Goal: Task Accomplishment & Management: Use online tool/utility

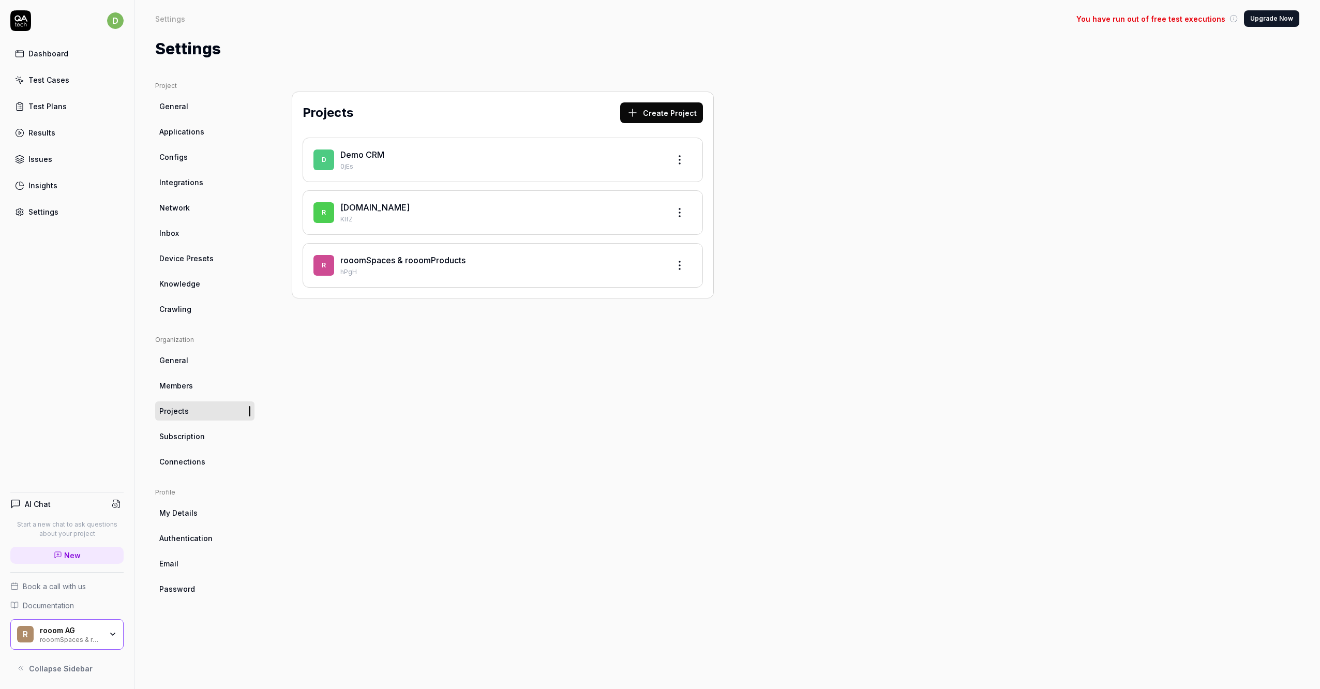
click at [528, 376] on div "Projects Create Project D Demo CRM 0jEs r [DOMAIN_NAME] KlfZ r rooomSpaces & ro…" at bounding box center [503, 374] width 464 height 587
click at [647, 105] on button "Create Project" at bounding box center [661, 112] width 83 height 21
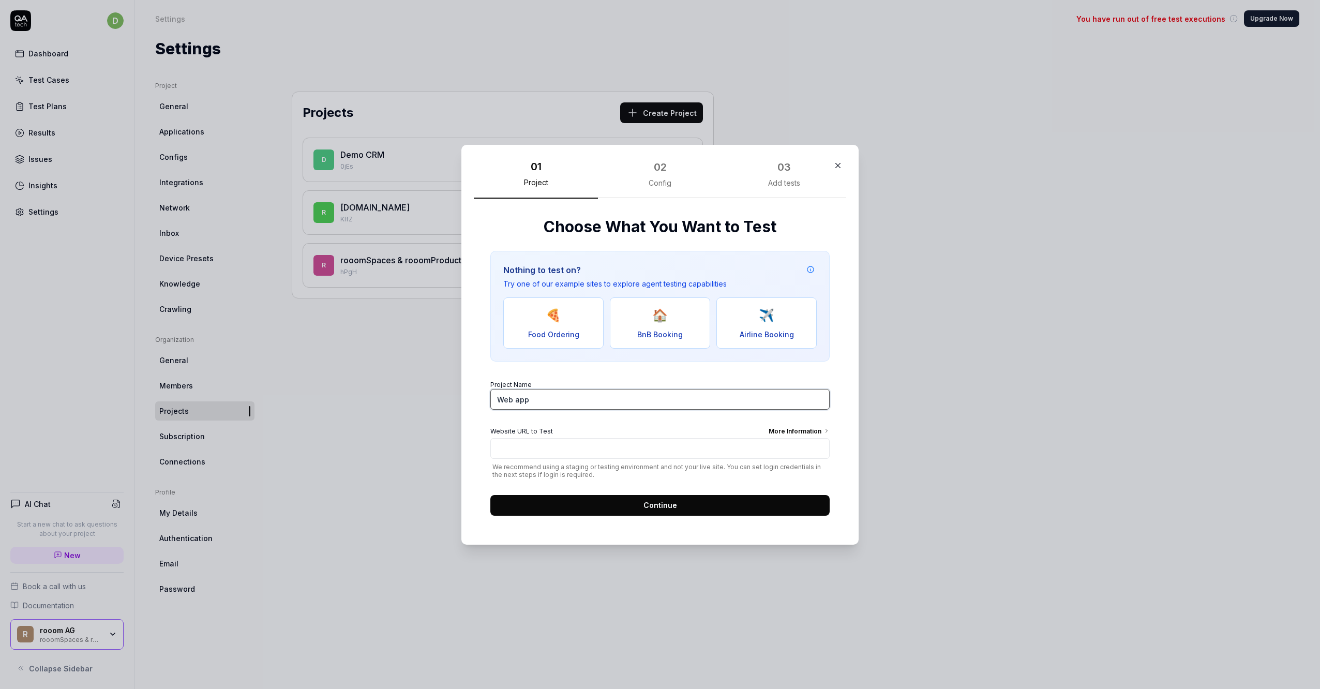
drag, startPoint x: 551, startPoint y: 396, endPoint x: 469, endPoint y: 396, distance: 81.7
click at [469, 396] on div "01 Project 02 Config 03 Add tests Choose What You Want to Test Nothing to test …" at bounding box center [660, 345] width 397 height 400
type input "rooomEvents"
click at [533, 450] on input "Website URL to Test More Information" at bounding box center [659, 448] width 339 height 21
click at [526, 444] on input "[URL][DOMAIN_NAME]" at bounding box center [659, 448] width 339 height 21
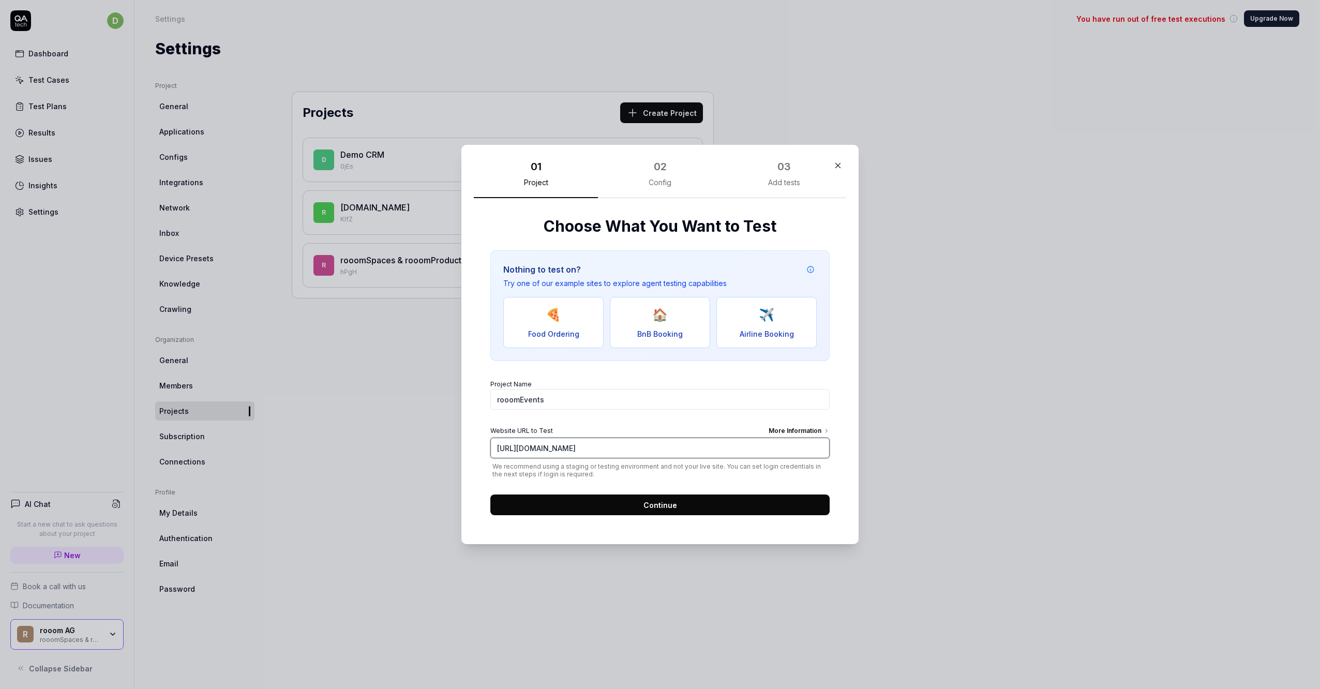
click at [526, 444] on input "[URL][DOMAIN_NAME]" at bounding box center [659, 448] width 339 height 21
drag, startPoint x: 604, startPoint y: 444, endPoint x: 466, endPoint y: 450, distance: 138.8
click at [466, 450] on div "01 Project 02 Config 03 Add tests Choose What You Want to Test Nothing to test …" at bounding box center [660, 345] width 397 height 400
type input "[URL][DOMAIN_NAME]"
click at [646, 501] on span "Continue" at bounding box center [661, 505] width 34 height 11
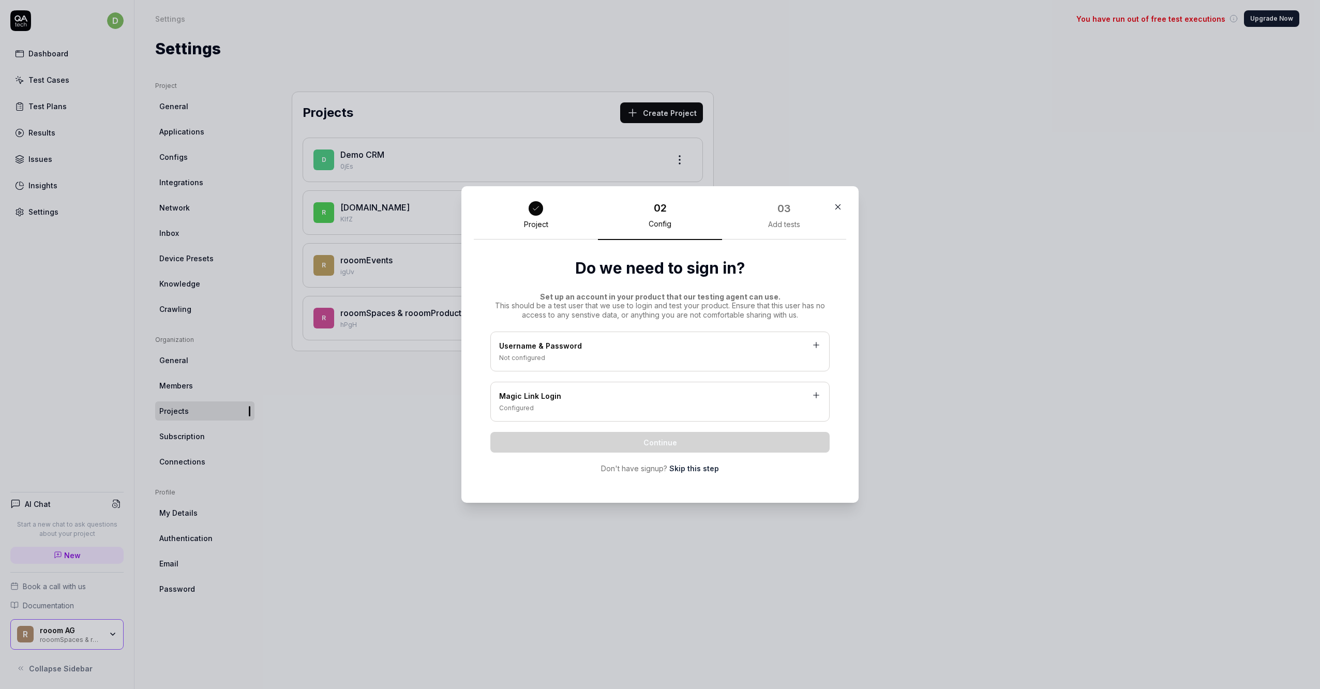
click at [601, 354] on div "Not configured" at bounding box center [660, 357] width 322 height 9
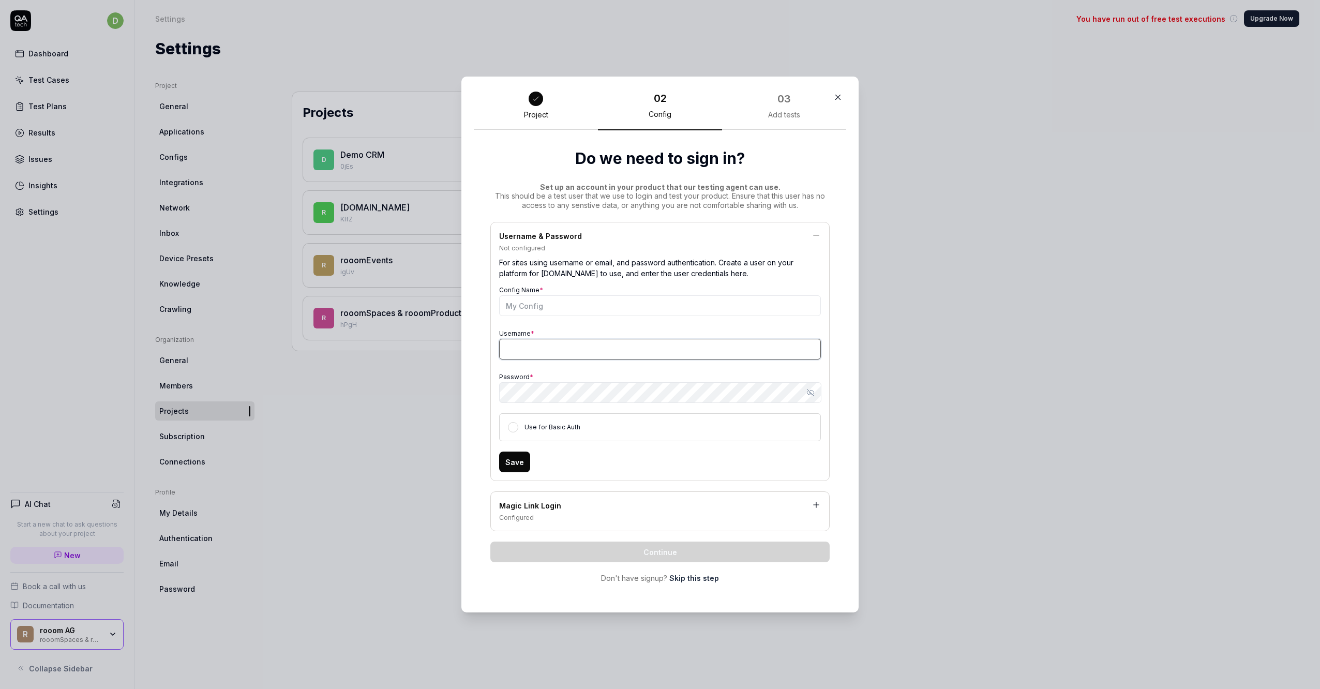
type input "[EMAIL_ADDRESS][DOMAIN_NAME]"
click at [683, 576] on link "Skip this step" at bounding box center [695, 578] width 50 height 11
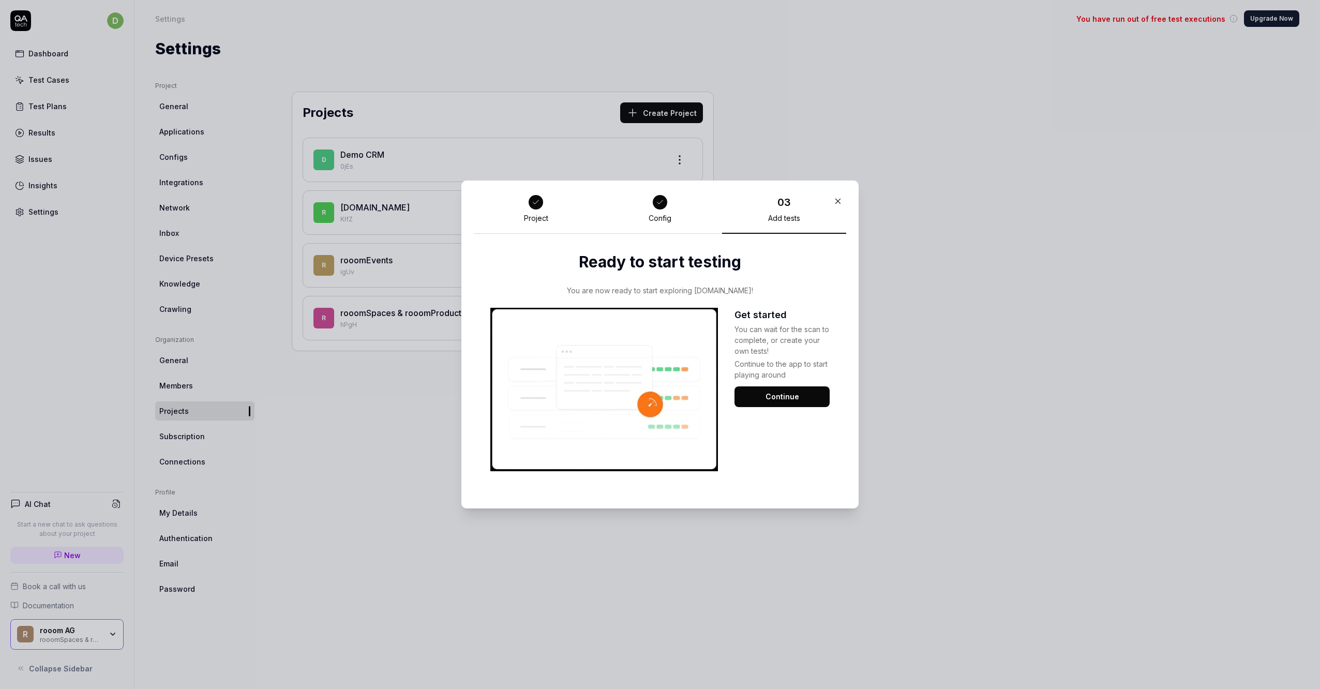
click at [776, 396] on button "Continue" at bounding box center [782, 397] width 95 height 21
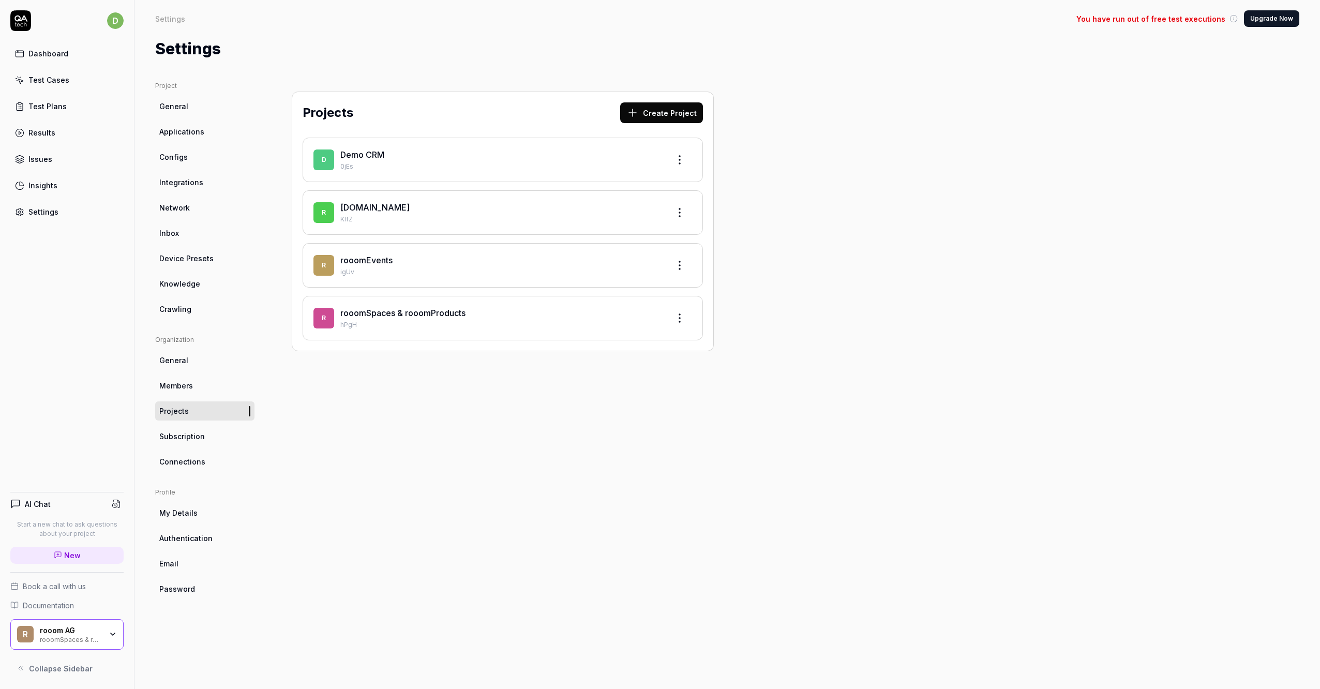
drag, startPoint x: 657, startPoint y: 420, endPoint x: 640, endPoint y: 417, distance: 18.0
click at [656, 420] on div "Projects Create Project D Demo CRM 0jEs r [DOMAIN_NAME] KlfZ r rooomEvents igUv…" at bounding box center [503, 374] width 464 height 587
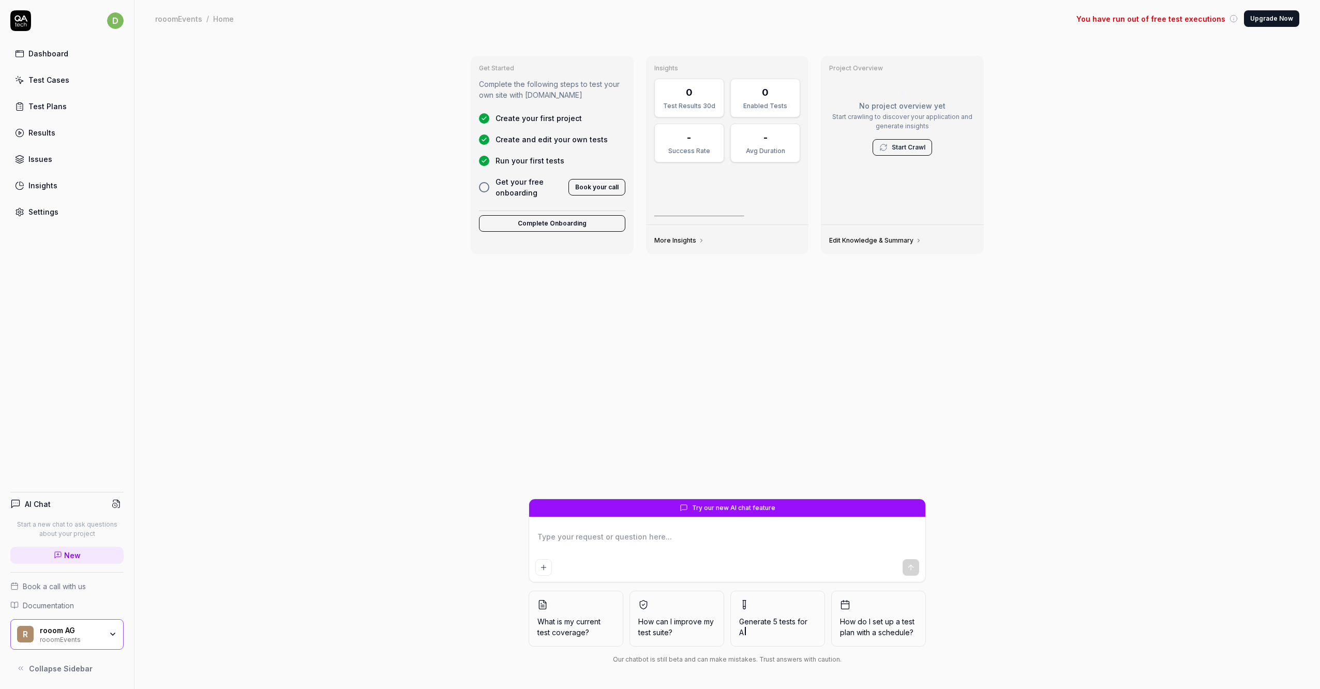
click at [381, 260] on div "Get Started Complete the following steps to test your own site with [DOMAIN_NAM…" at bounding box center [728, 363] width 1186 height 652
click at [54, 627] on div "rooom AG" at bounding box center [71, 630] width 62 height 9
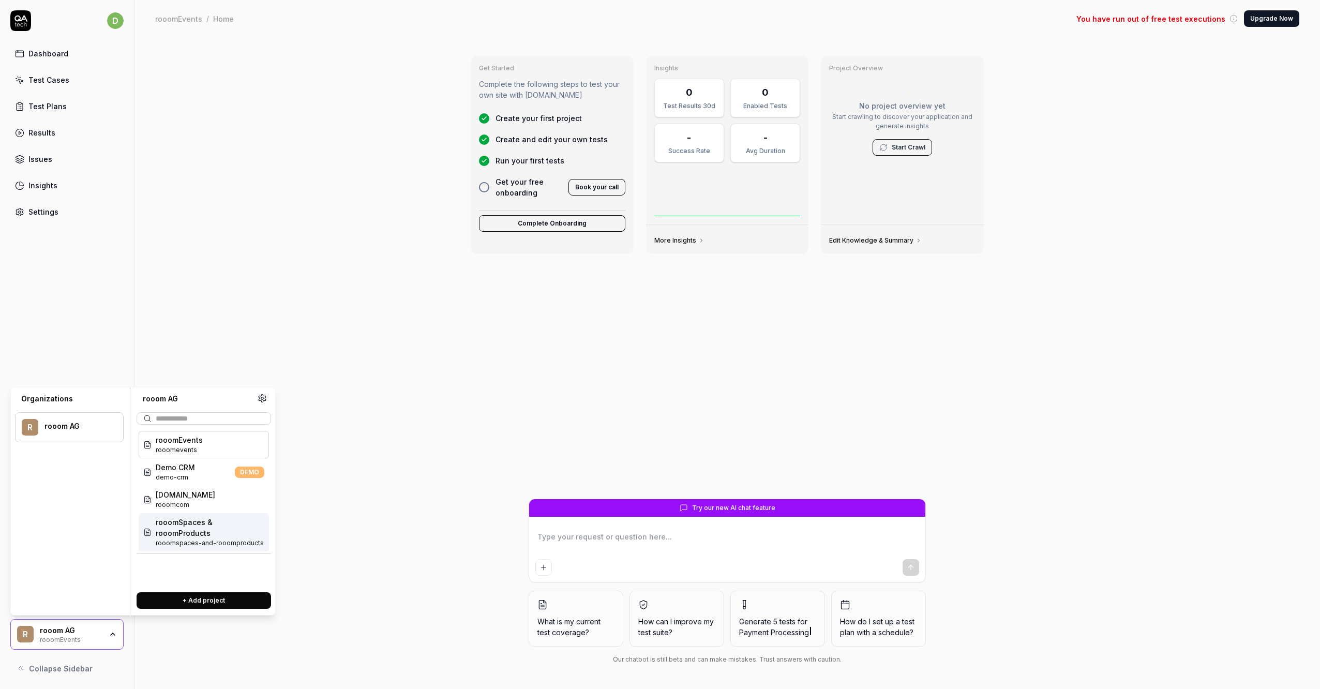
click at [176, 527] on span "rooomSpaces & rooomProducts" at bounding box center [210, 528] width 109 height 22
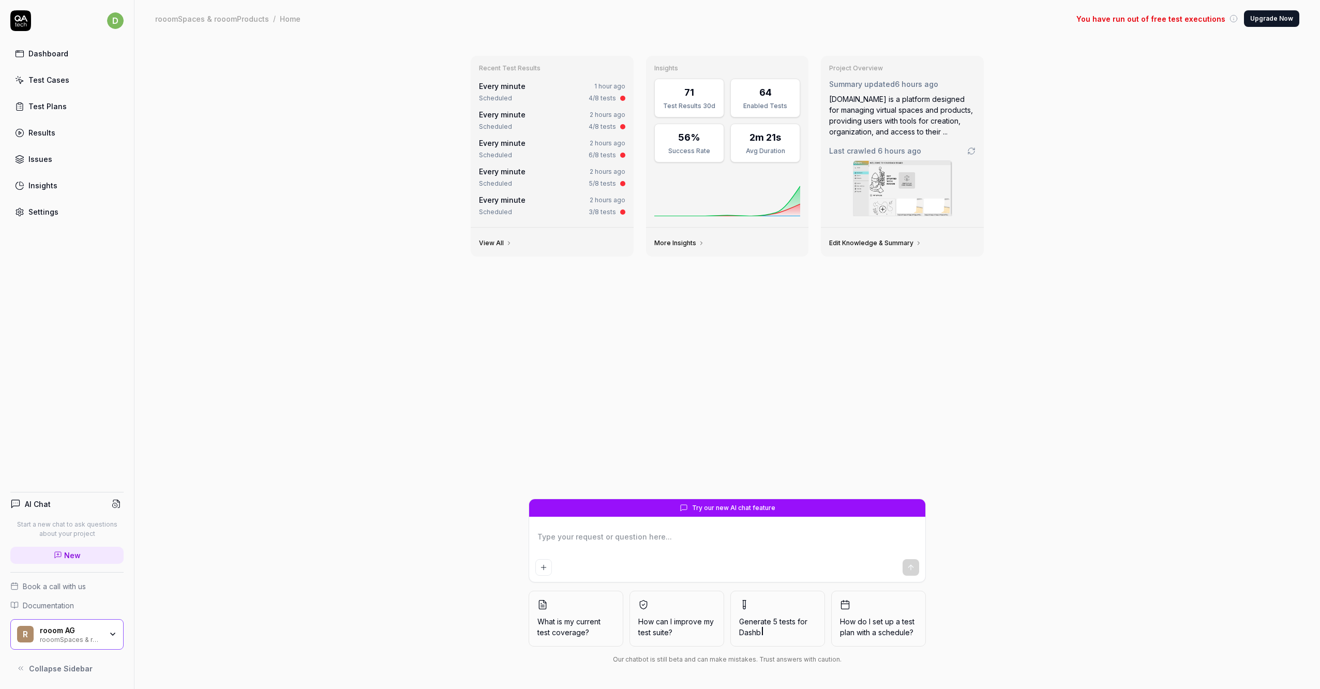
click at [1236, 17] on icon at bounding box center [1234, 18] width 8 height 8
click at [1191, 17] on span "You have run out of free test executions" at bounding box center [1151, 18] width 149 height 11
click at [1172, 35] on div "rooomSpaces & rooomProducts / Home You have run out of free test executions Upg…" at bounding box center [728, 18] width 1186 height 37
type textarea "*"
click at [43, 181] on div "Insights" at bounding box center [42, 185] width 29 height 11
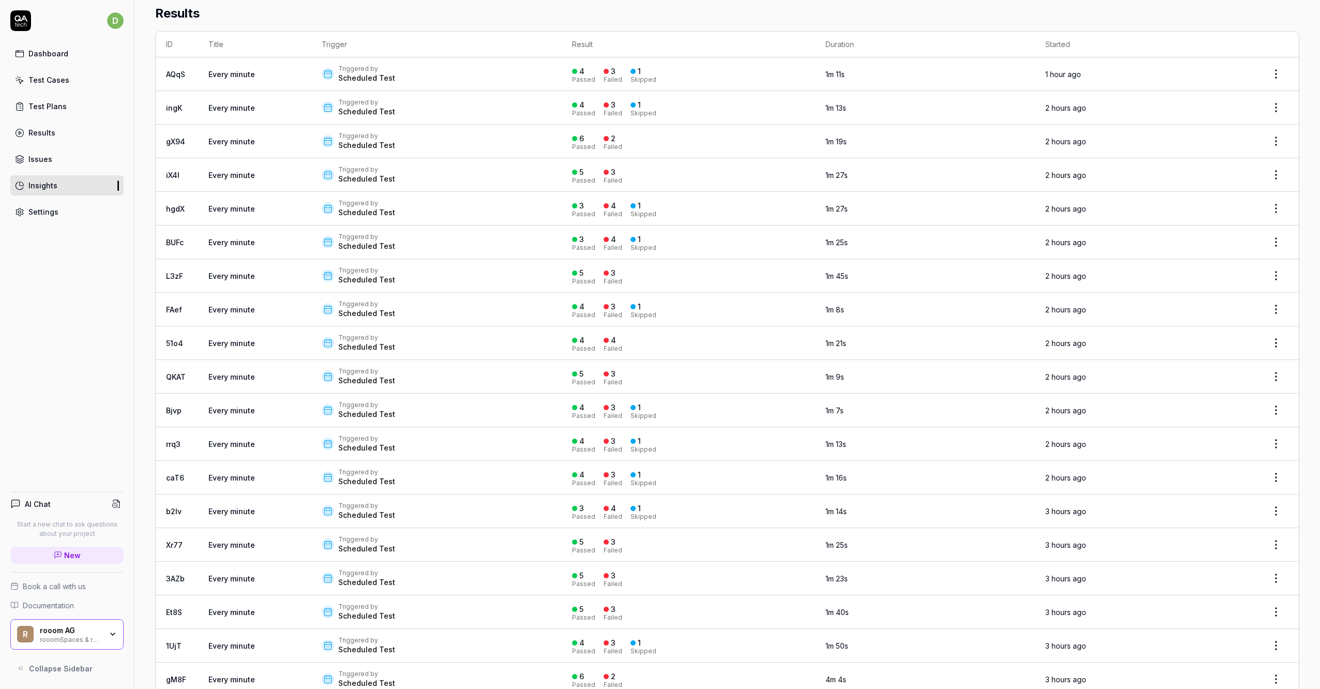
scroll to position [362, 0]
click at [242, 406] on link "Every minute" at bounding box center [232, 410] width 47 height 9
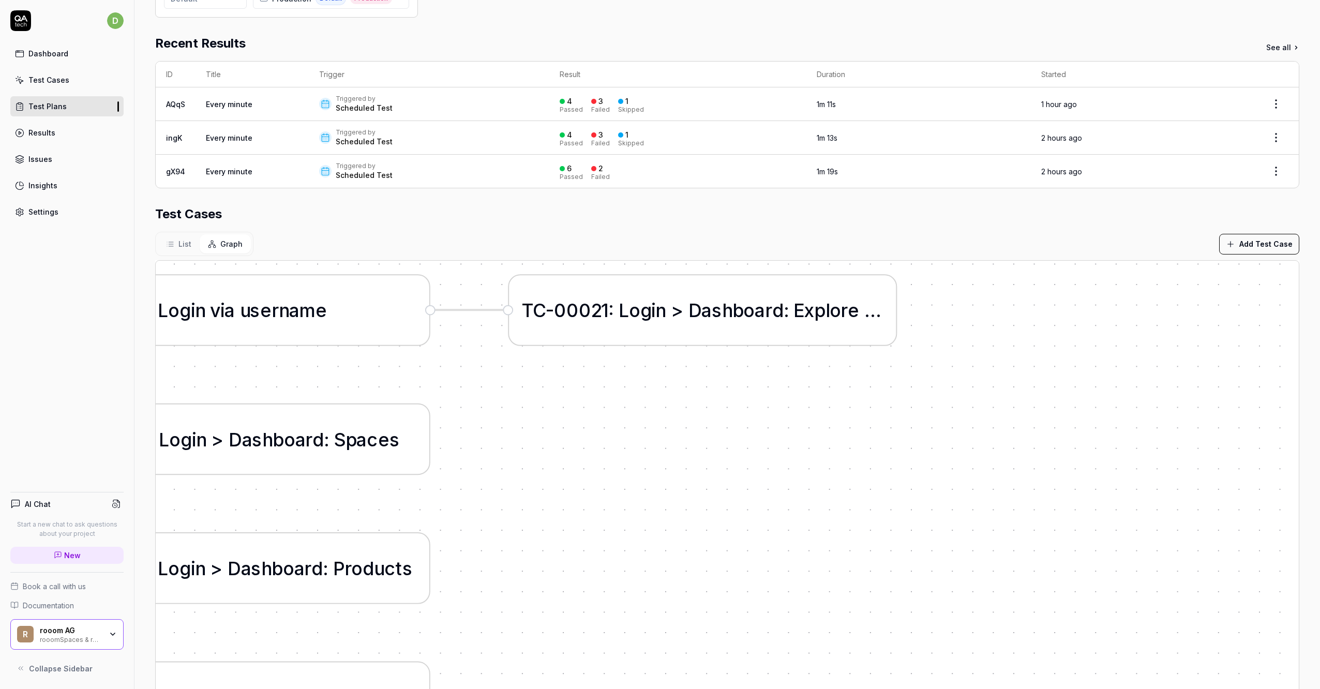
scroll to position [121, 0]
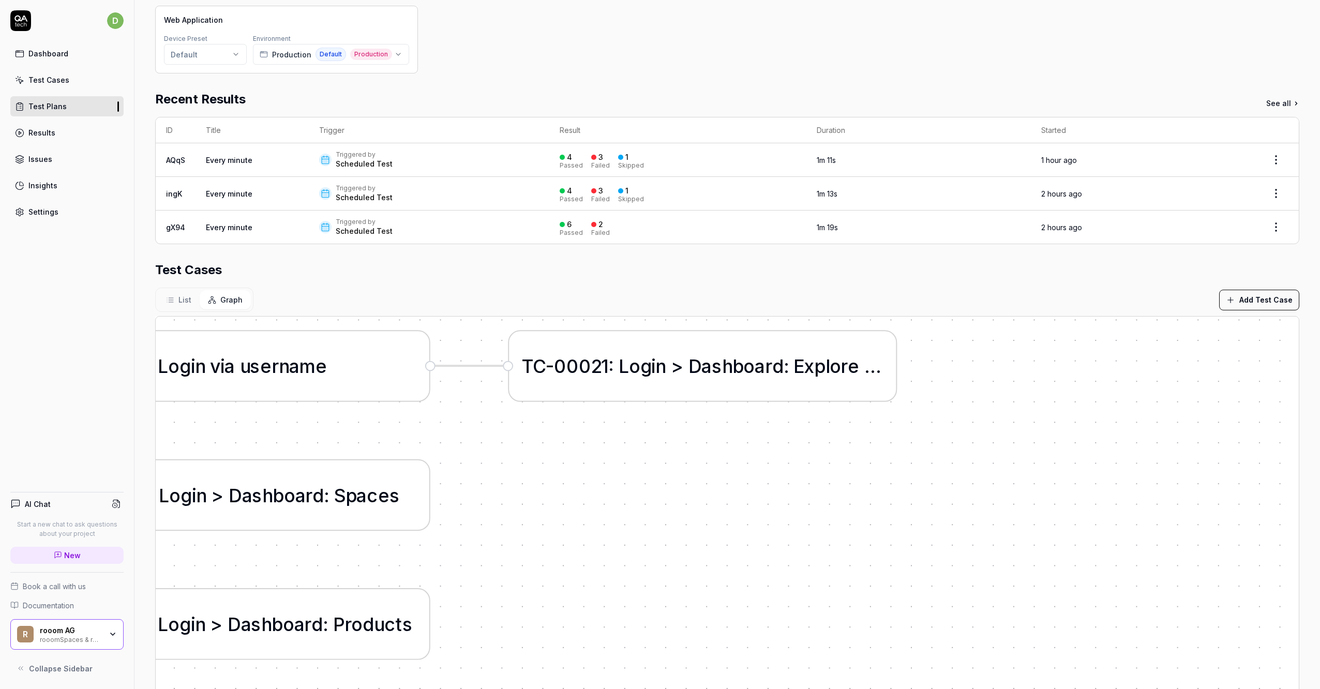
click at [428, 197] on div "Triggered by Scheduled Test" at bounding box center [428, 193] width 219 height 19
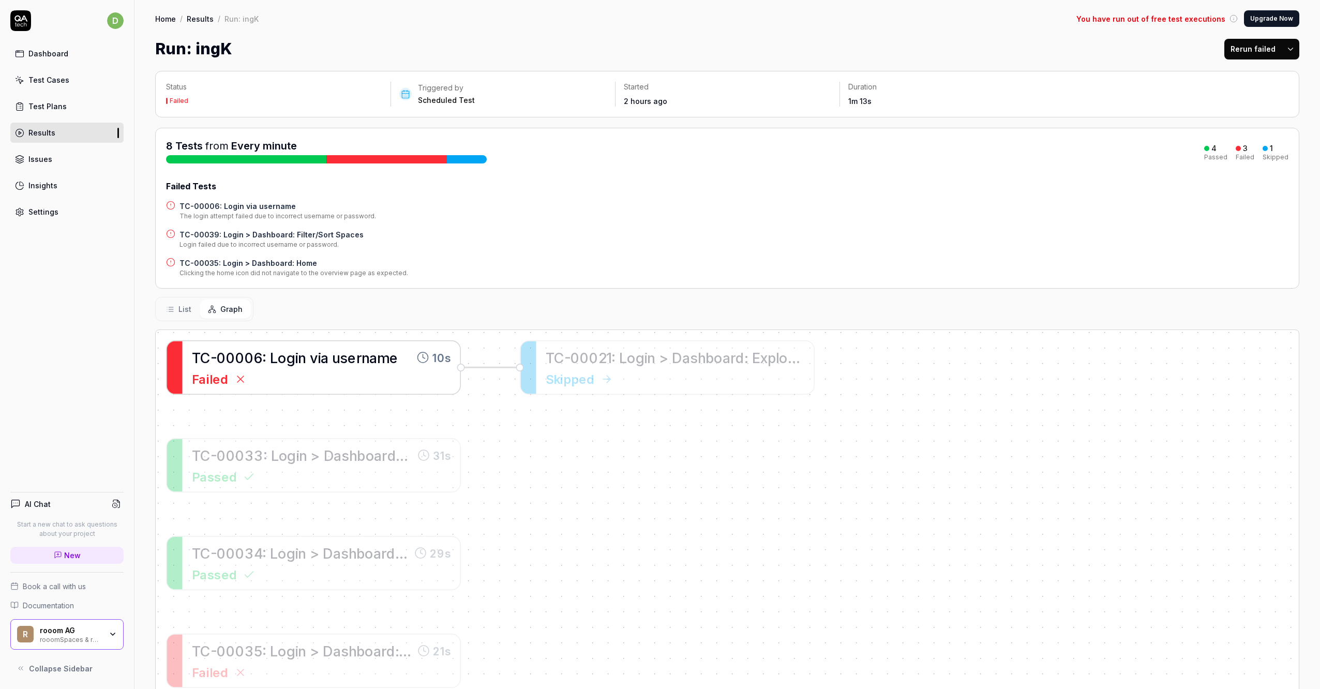
click at [378, 373] on div "Failed" at bounding box center [321, 378] width 259 height 19
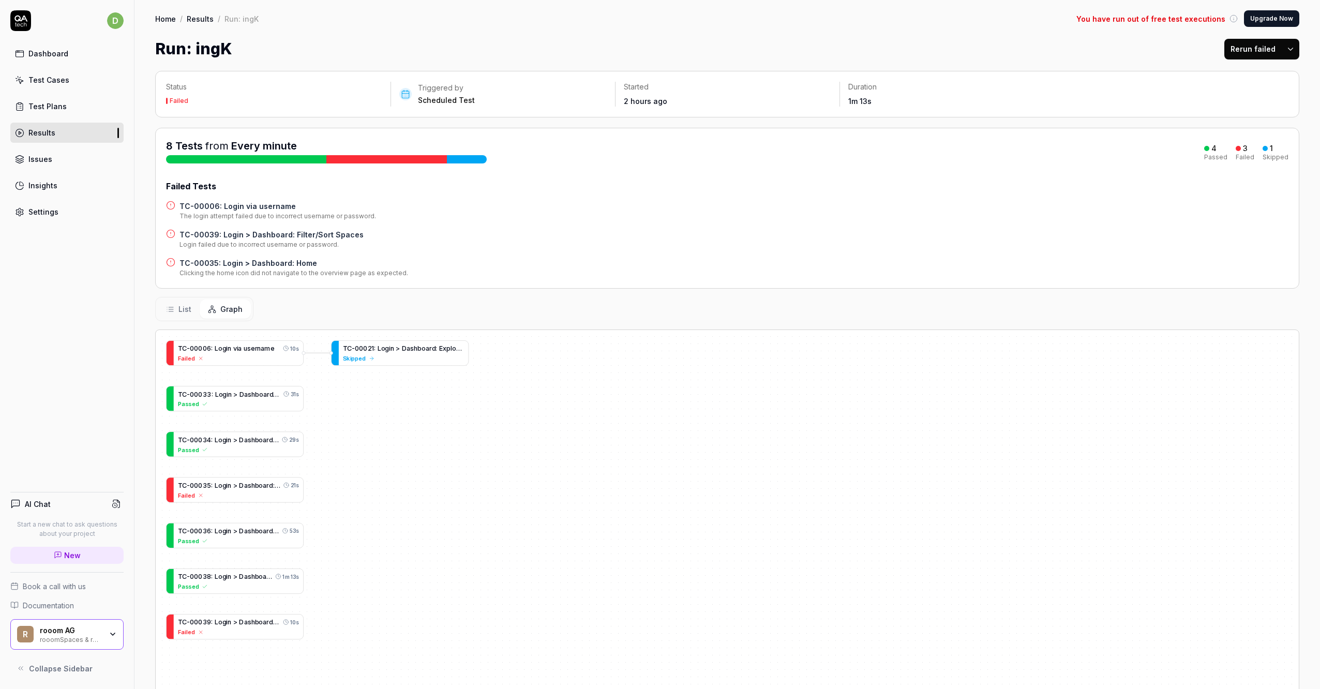
click at [40, 108] on div "Test Plans" at bounding box center [47, 106] width 38 height 11
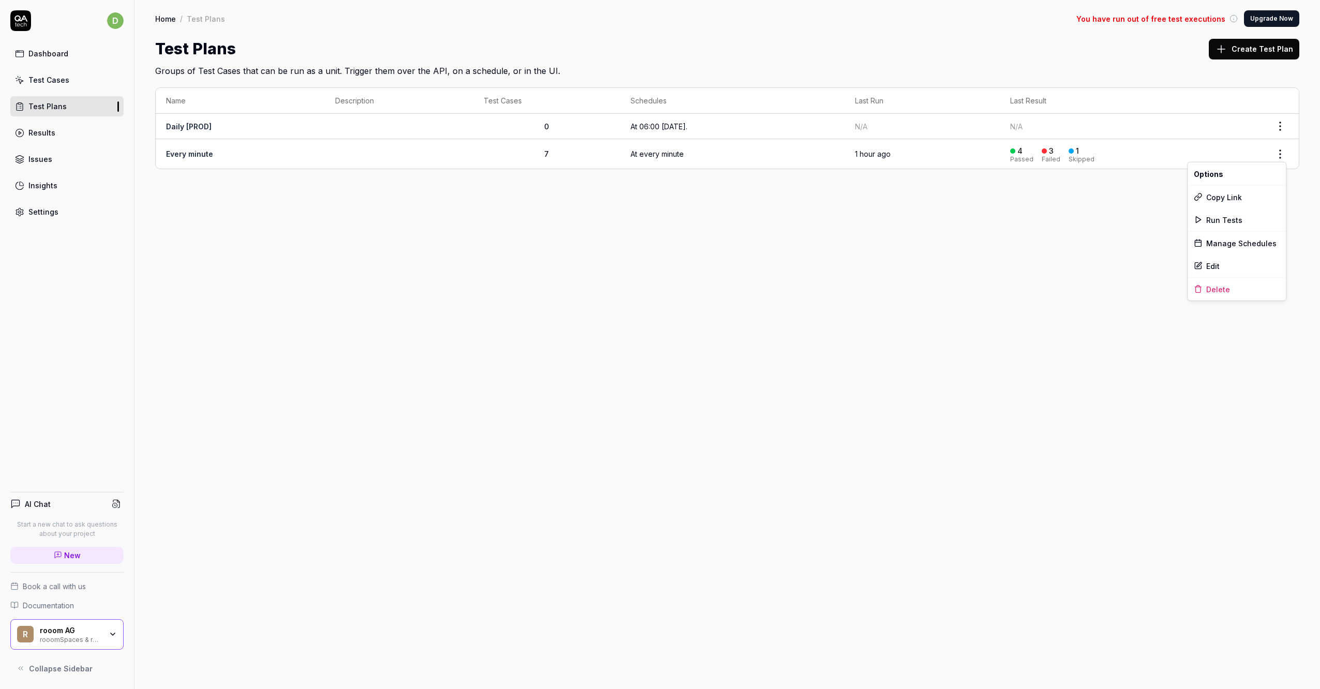
click at [1283, 148] on html "d Dashboard Test Cases Test Plans Results Issues Insights Settings AI Chat Star…" at bounding box center [660, 344] width 1320 height 689
click at [1223, 292] on div "Delete" at bounding box center [1237, 289] width 98 height 23
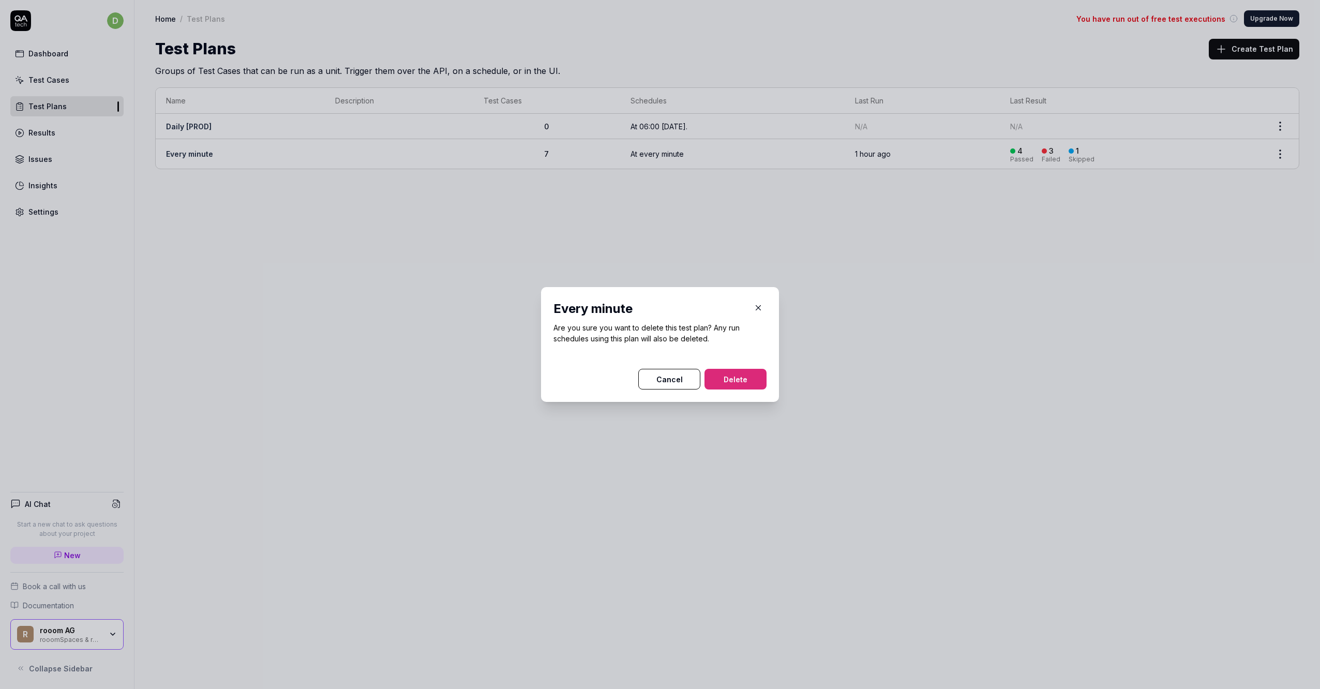
click at [665, 385] on button "Cancel" at bounding box center [669, 379] width 62 height 21
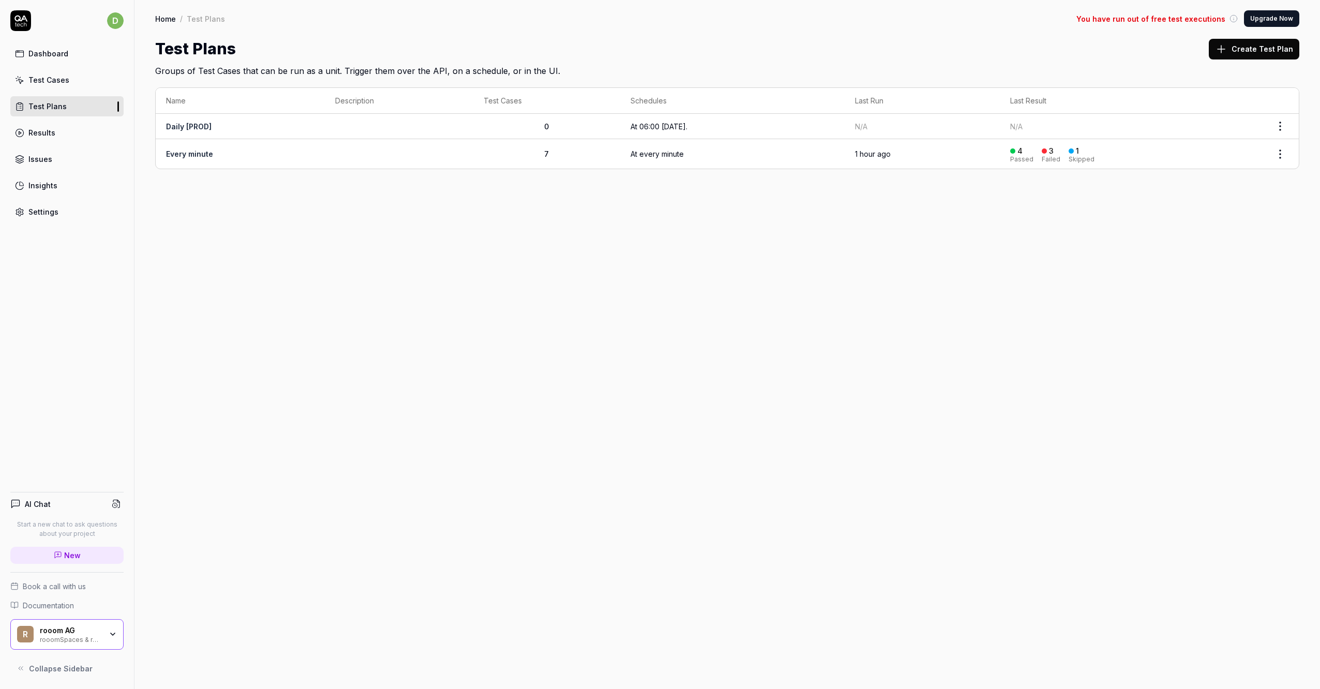
click at [241, 149] on td "Every minute" at bounding box center [240, 153] width 169 height 29
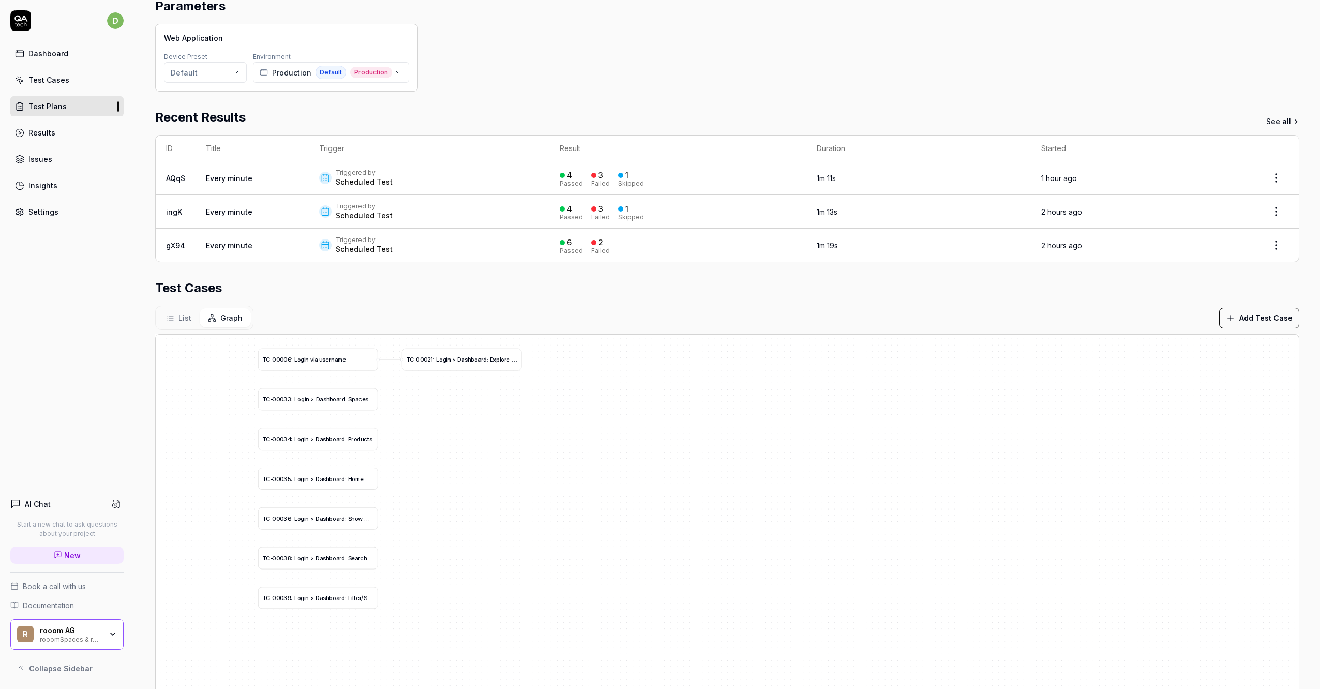
scroll to position [103, 0]
click at [175, 319] on button "List" at bounding box center [179, 317] width 42 height 19
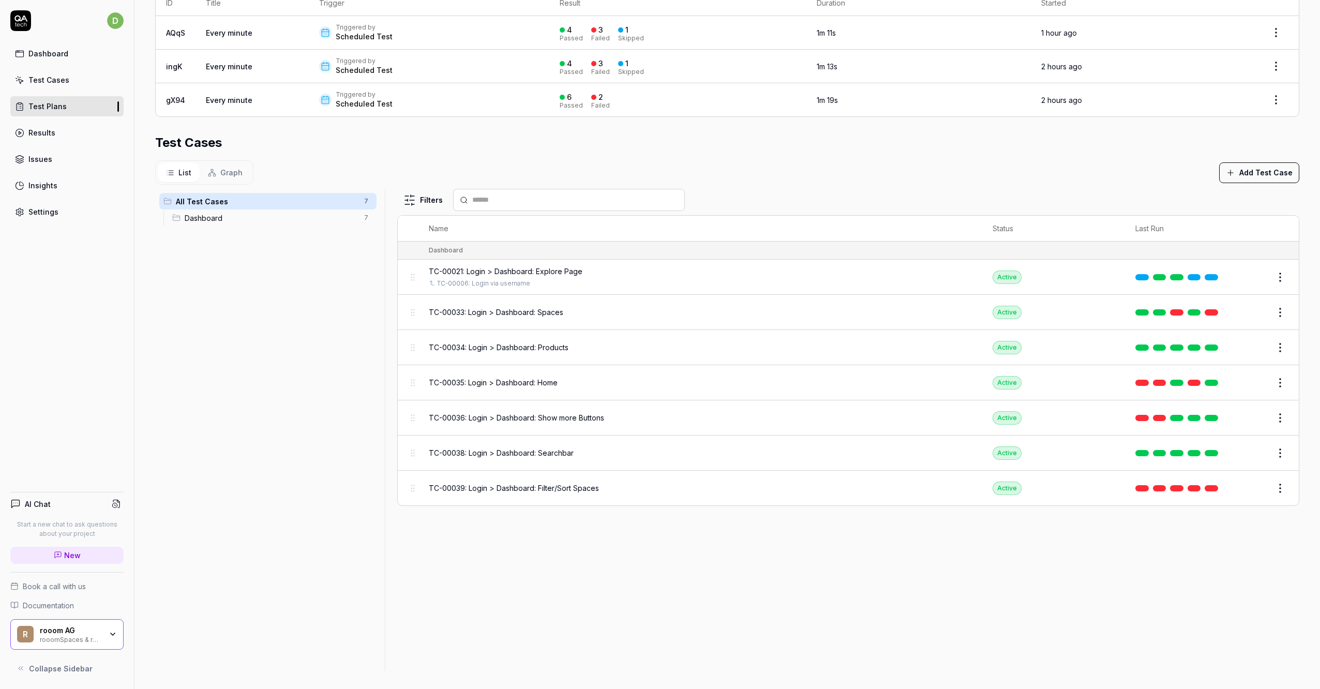
scroll to position [249, 0]
drag, startPoint x: 308, startPoint y: 196, endPoint x: 247, endPoint y: 240, distance: 75.1
click at [248, 243] on div "All Test Cases 7 Dashboard 7" at bounding box center [268, 423] width 226 height 470
click at [231, 214] on span "Dashboard" at bounding box center [271, 217] width 173 height 11
click at [365, 217] on html "**********" at bounding box center [660, 344] width 1320 height 689
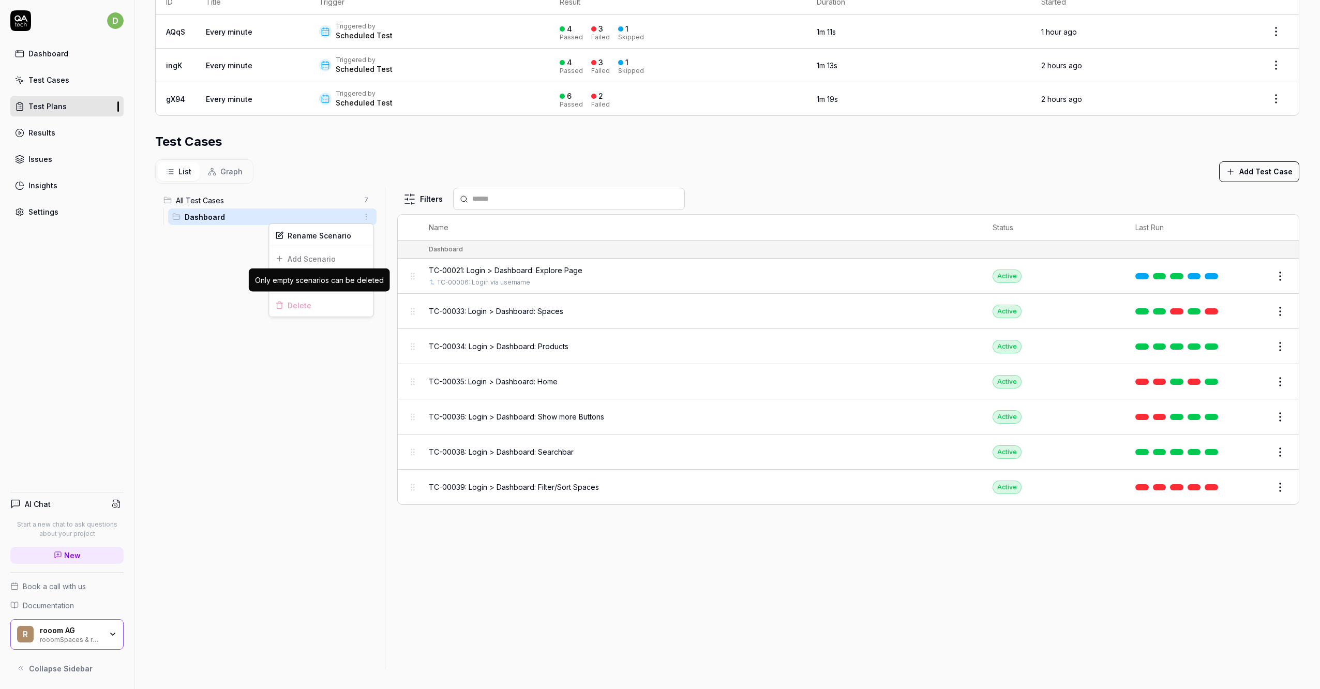
click at [306, 309] on div "Delete" at bounding box center [321, 305] width 104 height 23
click at [187, 272] on html "**********" at bounding box center [660, 344] width 1320 height 689
click at [1274, 280] on body "**********" at bounding box center [660, 344] width 1320 height 689
click at [1273, 282] on body "**********" at bounding box center [660, 344] width 1320 height 689
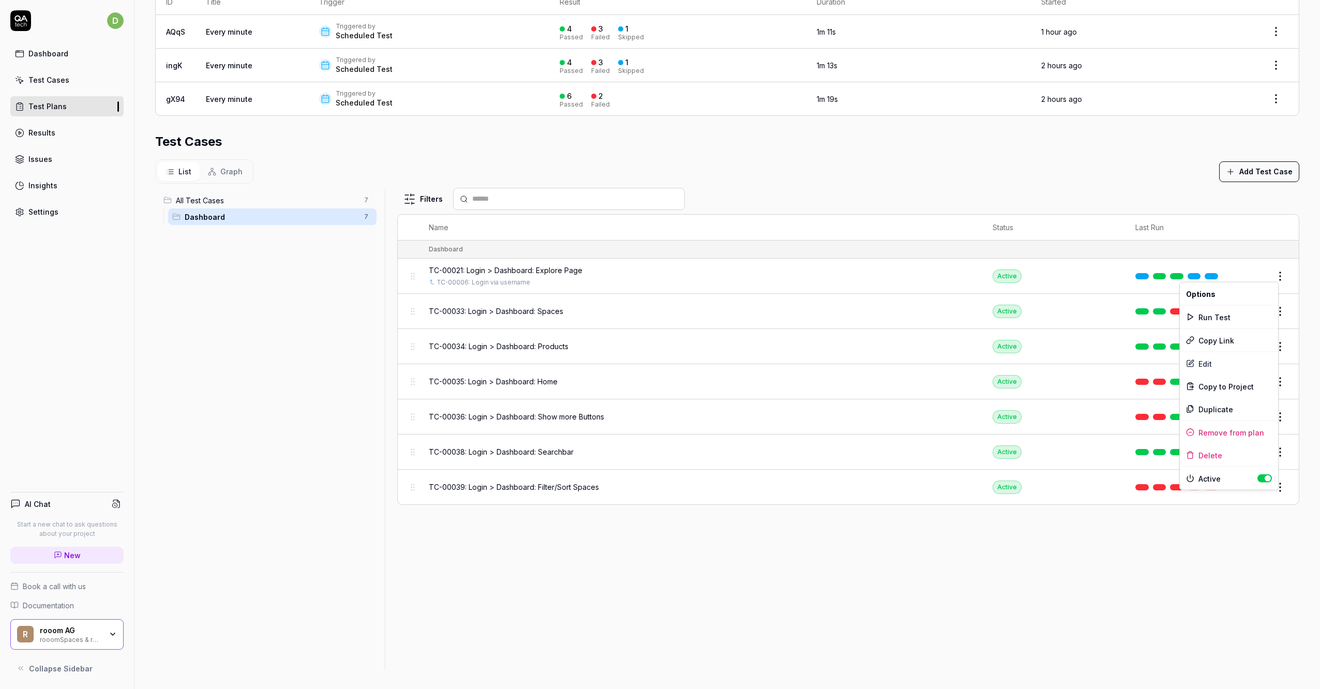
click at [1272, 273] on html "**********" at bounding box center [660, 344] width 1320 height 689
click at [1228, 433] on div "Remove from plan" at bounding box center [1229, 432] width 98 height 23
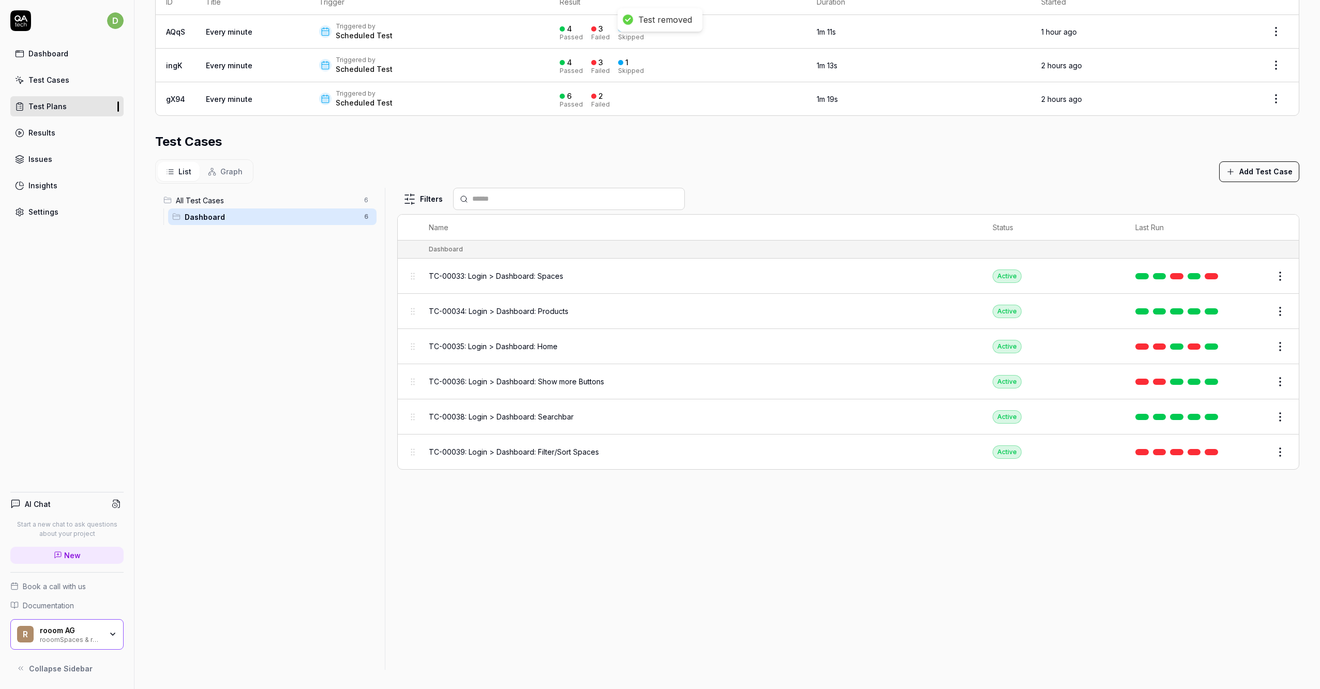
click at [1274, 271] on html "**********" at bounding box center [660, 344] width 1320 height 689
click at [1235, 428] on div "Remove from plan" at bounding box center [1229, 432] width 98 height 23
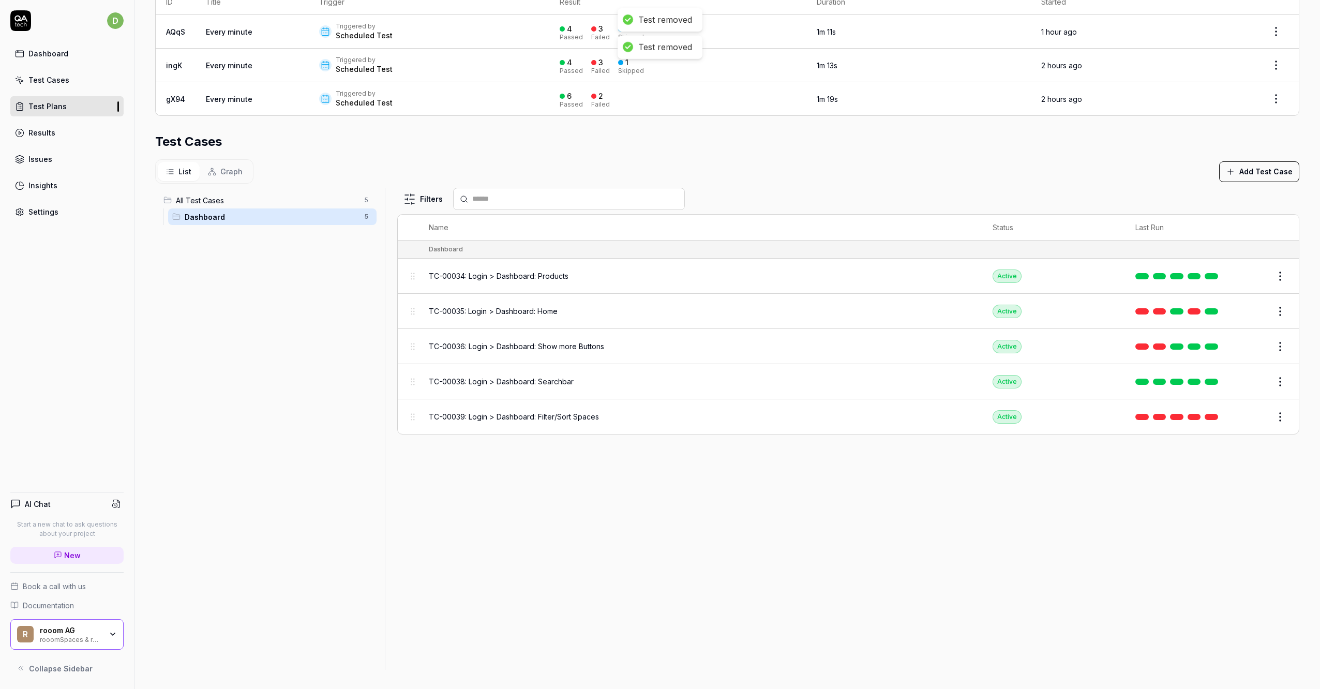
click at [1275, 266] on html "**********" at bounding box center [660, 344] width 1320 height 689
click at [1232, 430] on div "Remove from plan" at bounding box center [1229, 432] width 98 height 23
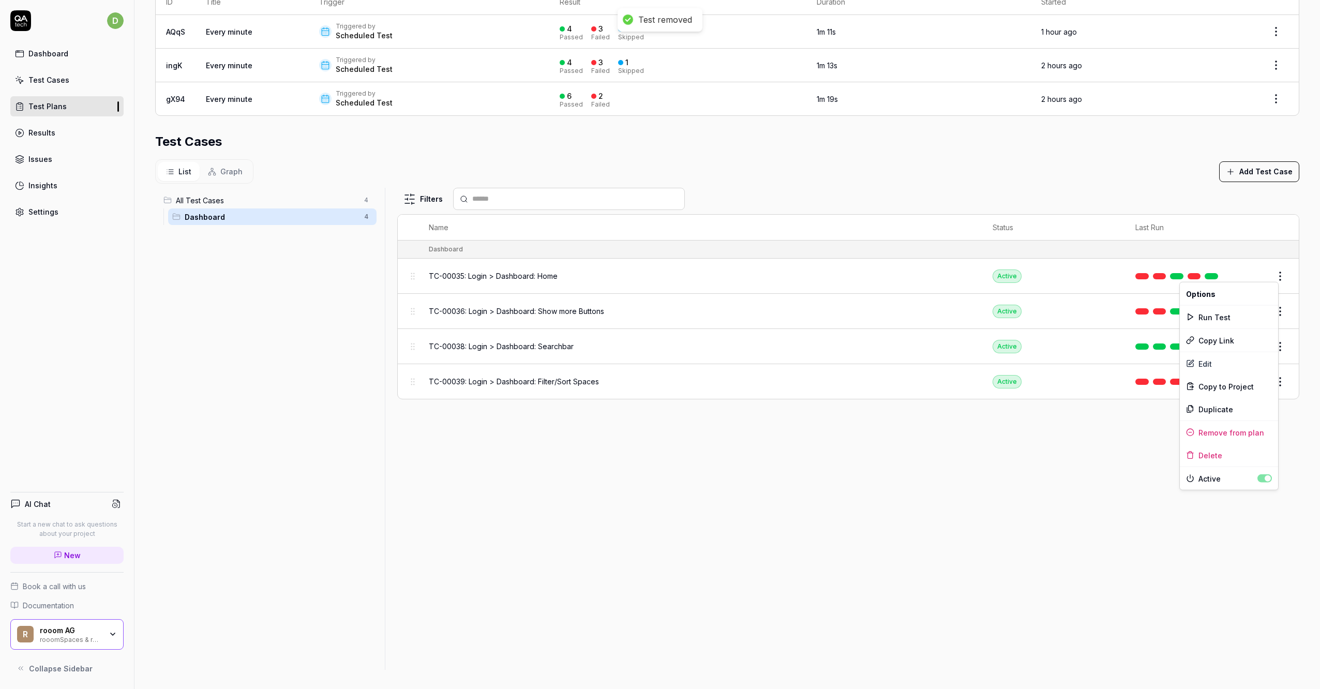
click at [1272, 272] on html "**********" at bounding box center [660, 344] width 1320 height 689
click at [1228, 437] on div "Remove from plan" at bounding box center [1229, 432] width 98 height 23
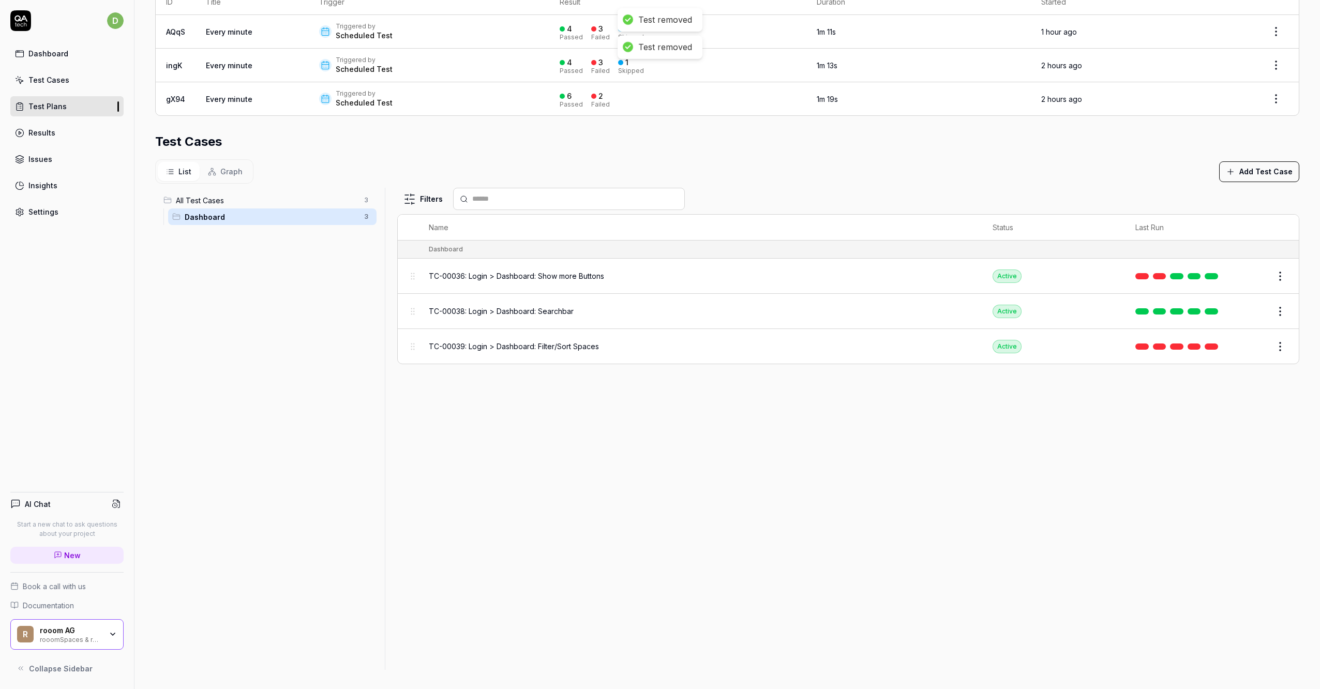
click at [1275, 273] on html "**********" at bounding box center [660, 344] width 1320 height 689
click at [1239, 428] on div "Remove from plan" at bounding box center [1229, 432] width 98 height 23
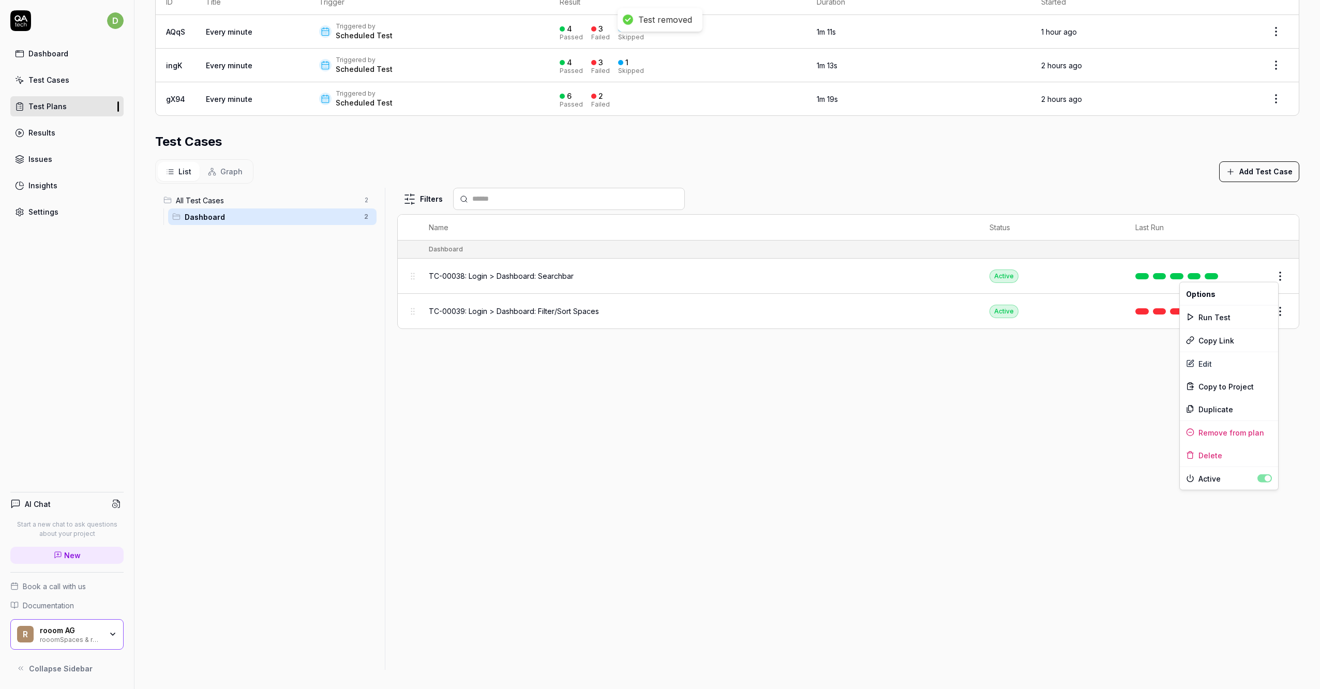
click at [1275, 270] on html "**********" at bounding box center [660, 344] width 1320 height 689
click at [1238, 434] on div "Remove from plan" at bounding box center [1229, 432] width 98 height 23
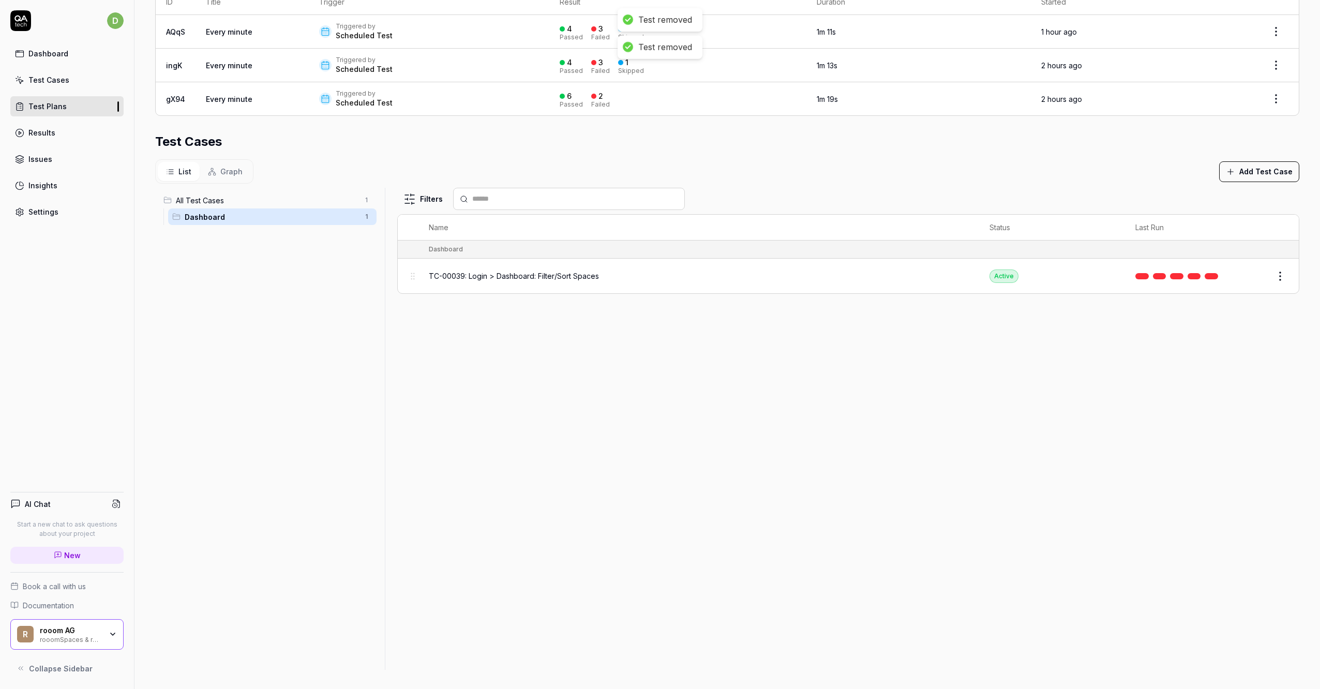
click at [1276, 270] on html "**********" at bounding box center [660, 344] width 1320 height 689
click at [1228, 430] on div "Remove from plan" at bounding box center [1229, 432] width 98 height 23
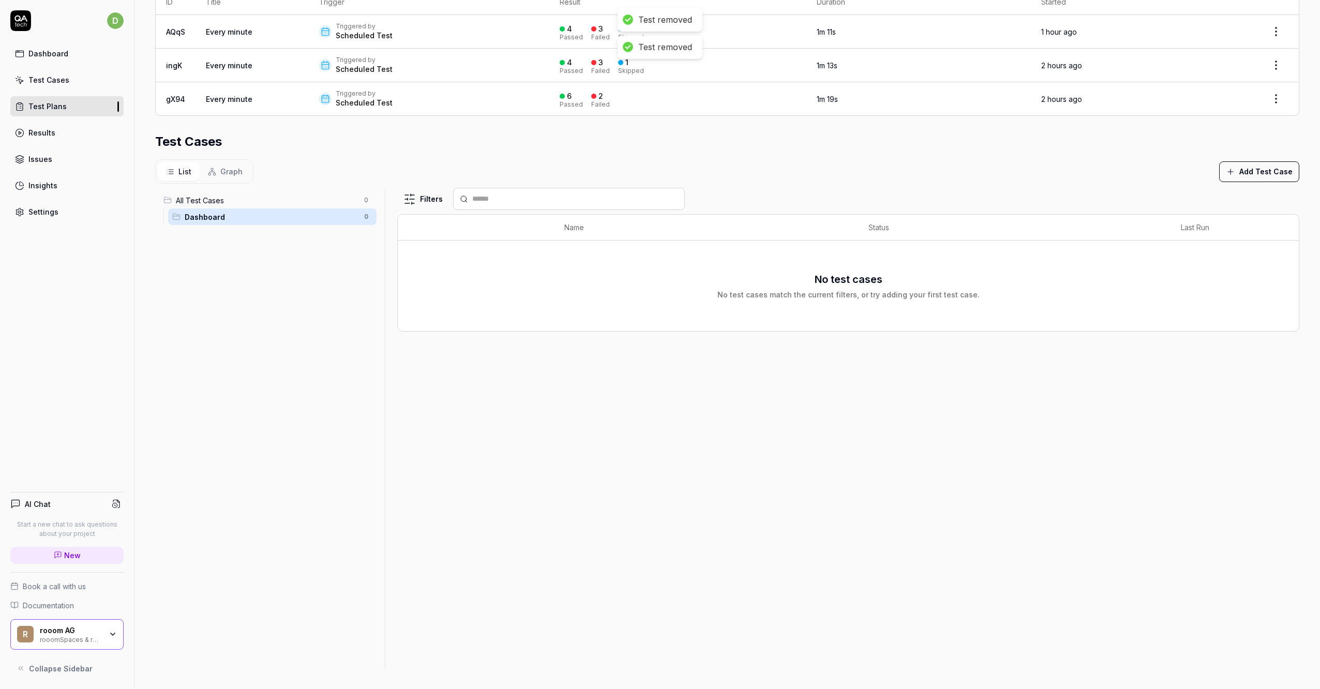
click at [1098, 393] on div "Filters Name Status Last Run No test cases No test cases match the current filt…" at bounding box center [848, 429] width 902 height 482
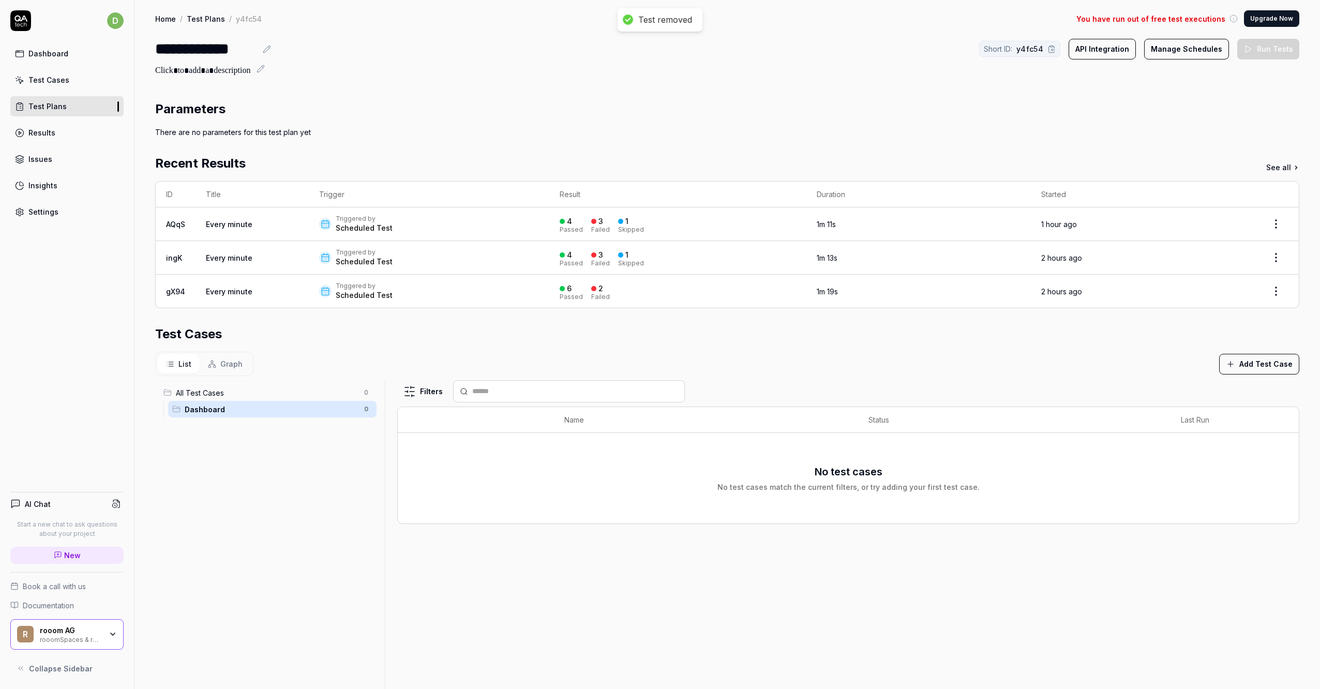
click at [53, 84] on div "Test Cases" at bounding box center [48, 80] width 41 height 11
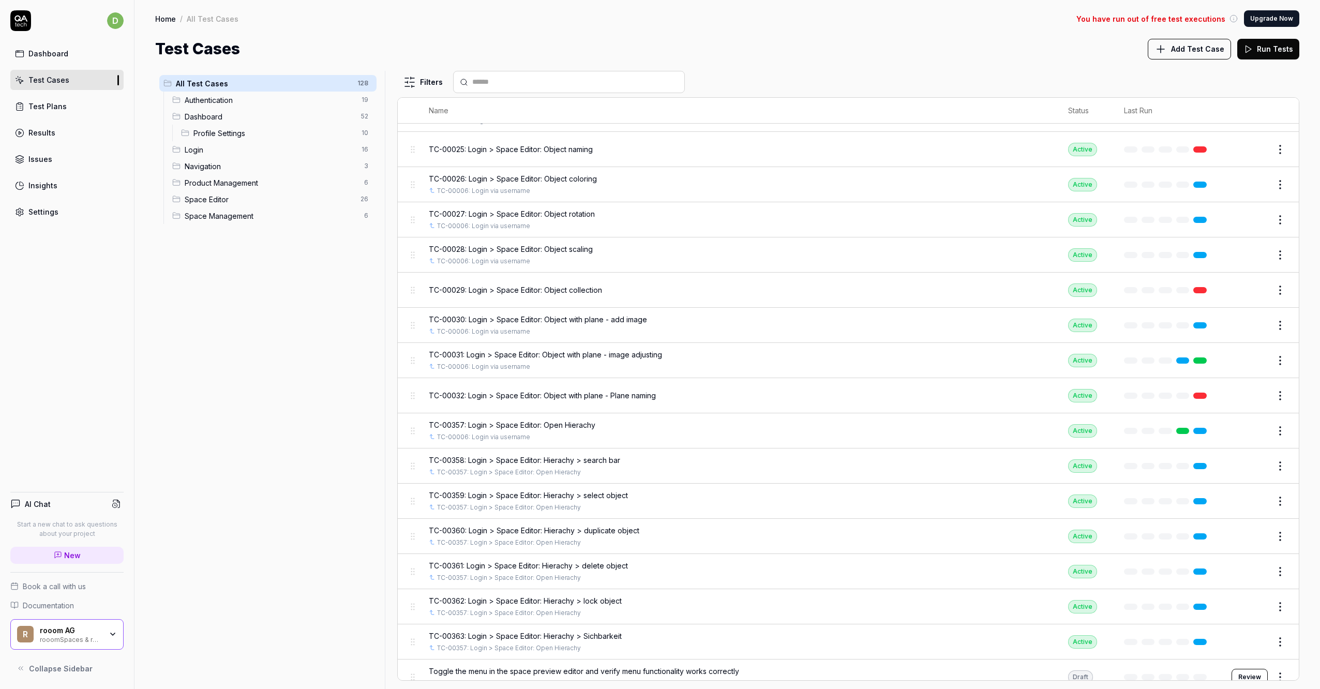
scroll to position [4067, 0]
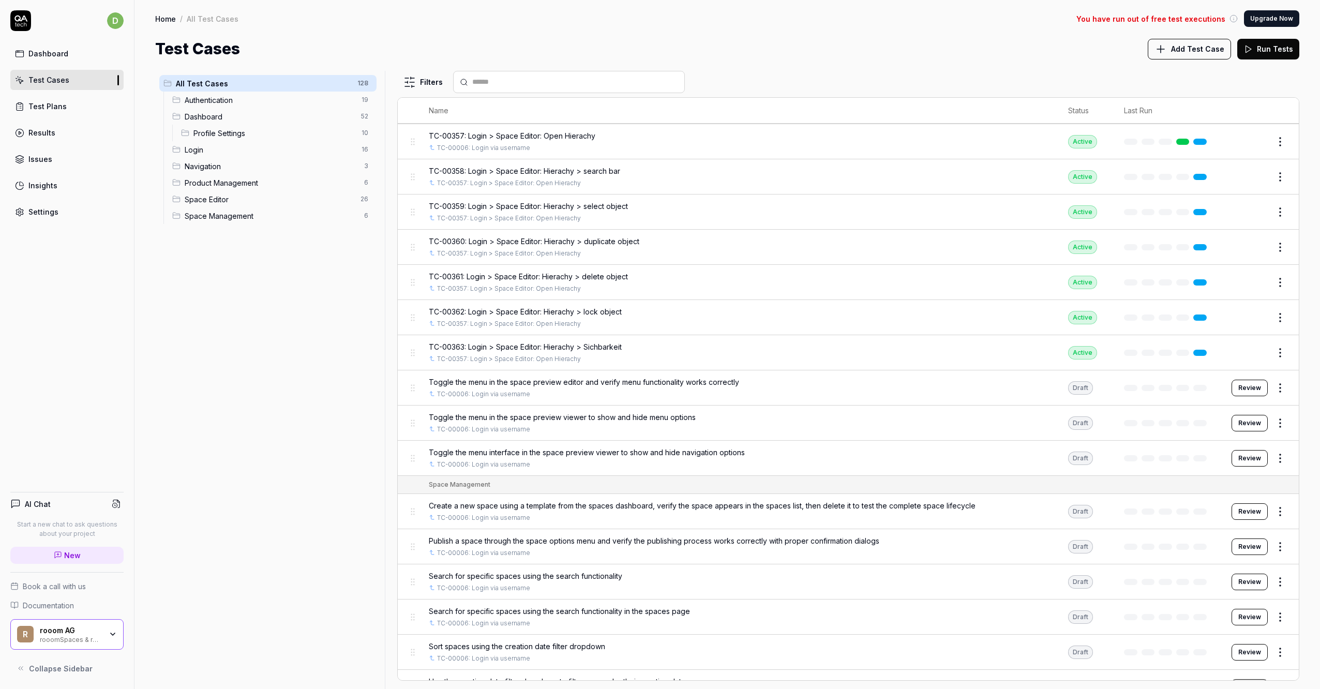
click at [250, 334] on div "All Test Cases 128 Authentication 19 Dashboard 52 Profile Settings 10 Login 16 …" at bounding box center [268, 374] width 226 height 606
click at [216, 199] on span "Space Editor" at bounding box center [270, 199] width 170 height 11
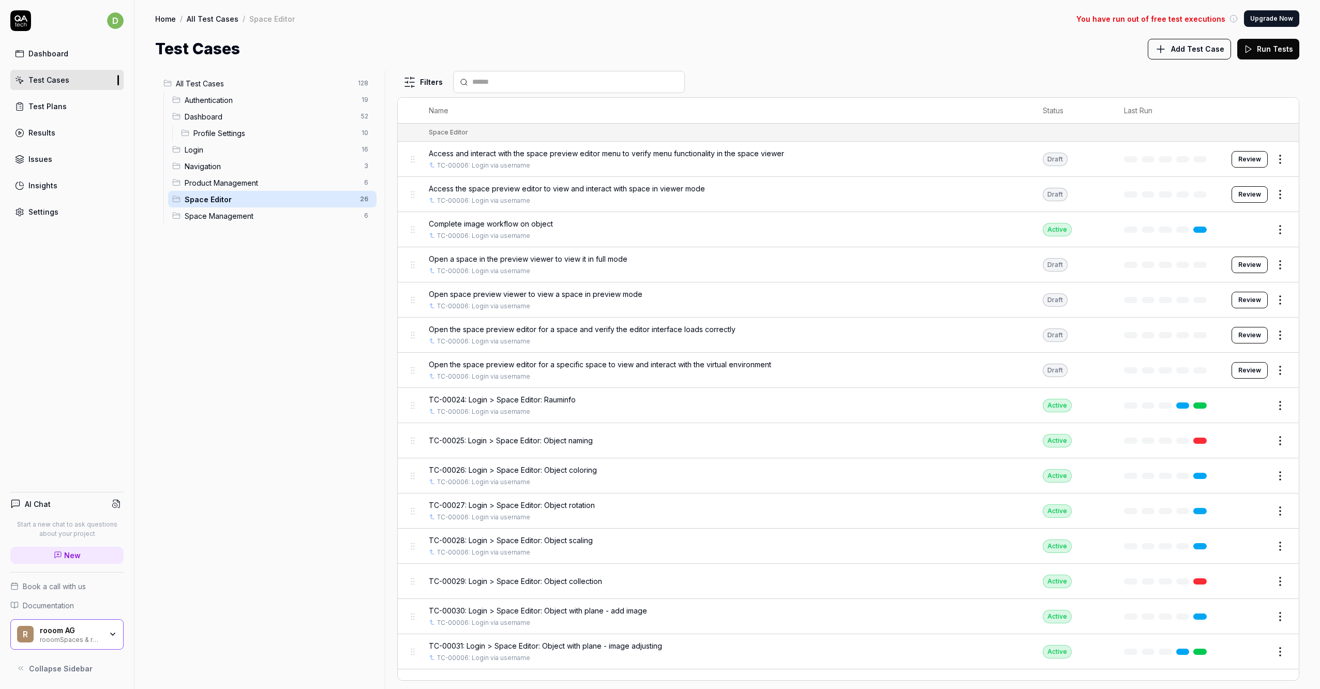
click at [568, 189] on span "Access the space preview editor to view and interact with space in viewer mode" at bounding box center [567, 188] width 276 height 11
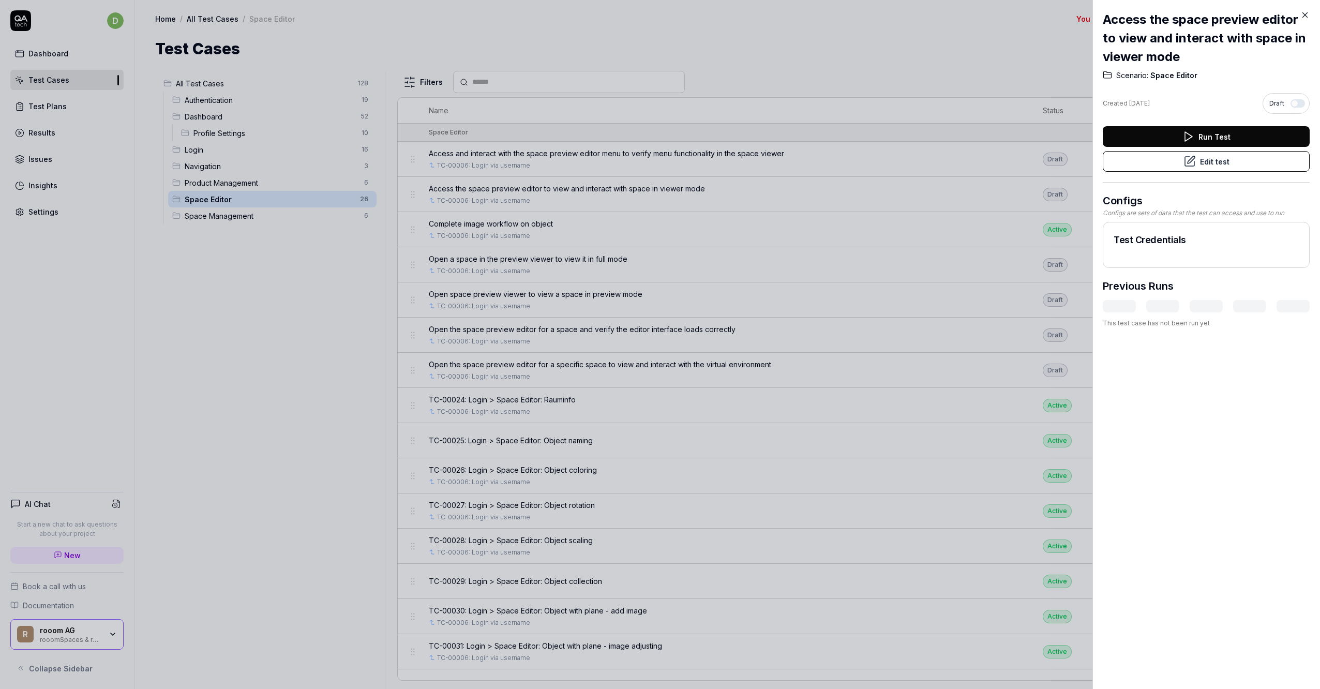
click at [576, 60] on div at bounding box center [660, 344] width 1320 height 689
